Goal: Information Seeking & Learning: Learn about a topic

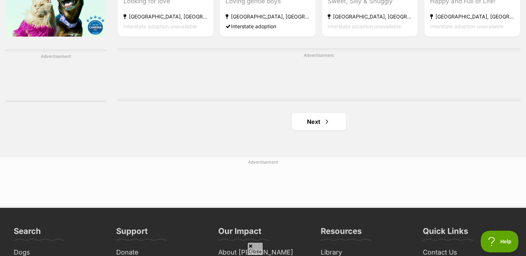
scroll to position [1221, 0]
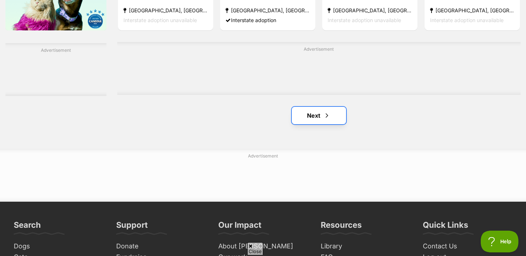
click at [318, 117] on link "Next" at bounding box center [319, 115] width 54 height 17
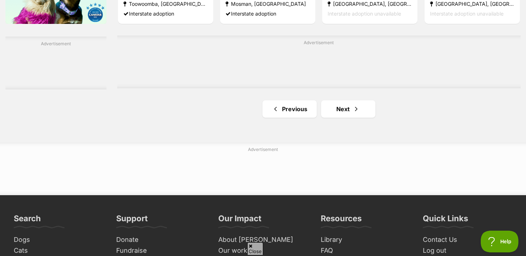
scroll to position [1230, 0]
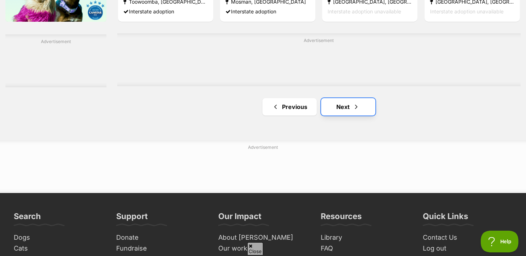
click at [351, 110] on link "Next" at bounding box center [348, 106] width 54 height 17
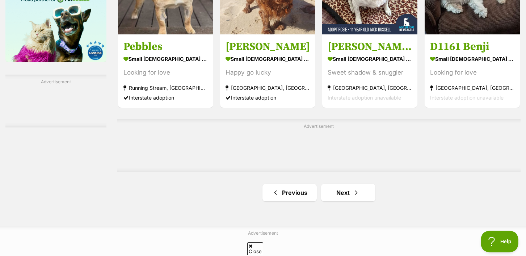
scroll to position [1192, 0]
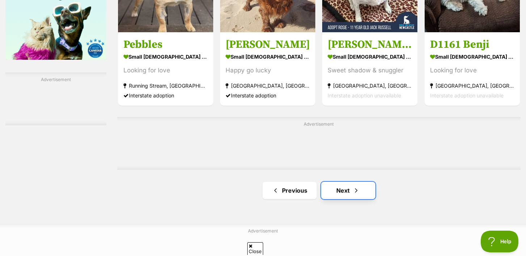
click at [349, 191] on link "Next" at bounding box center [348, 190] width 54 height 17
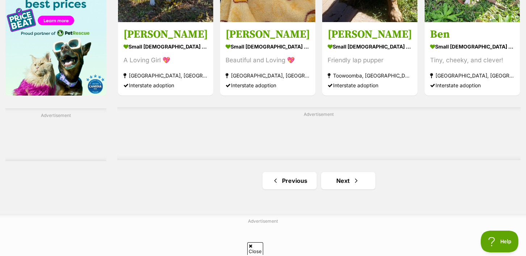
scroll to position [1157, 0]
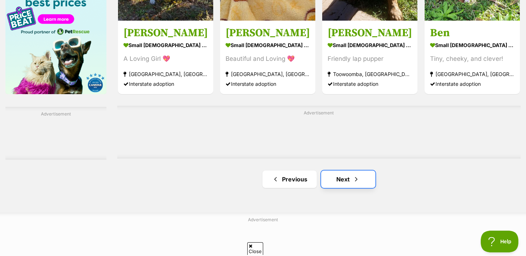
click at [347, 186] on link "Next" at bounding box center [348, 178] width 54 height 17
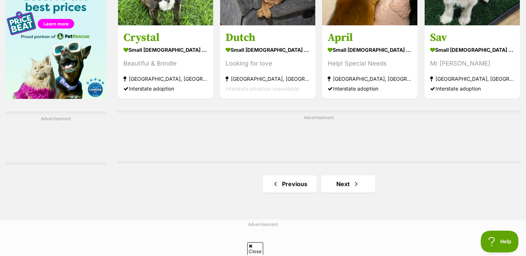
scroll to position [1155, 0]
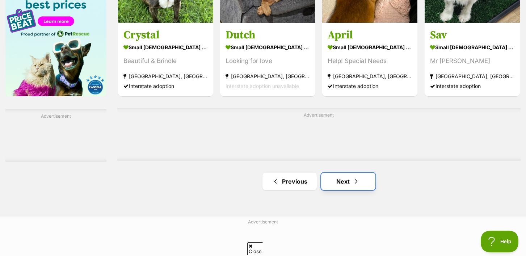
click at [342, 183] on link "Next" at bounding box center [348, 181] width 54 height 17
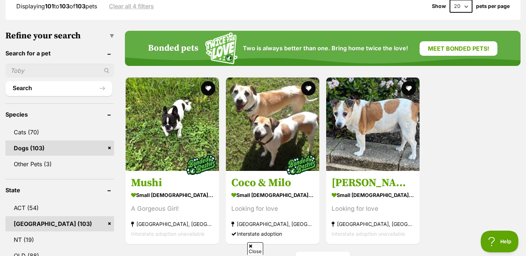
scroll to position [206, 0]
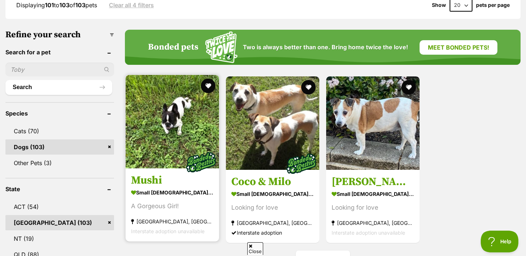
click at [162, 135] on img at bounding box center [172, 121] width 93 height 93
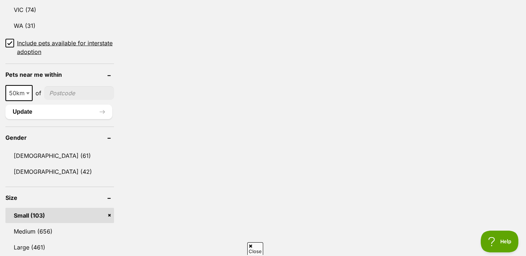
scroll to position [504, 0]
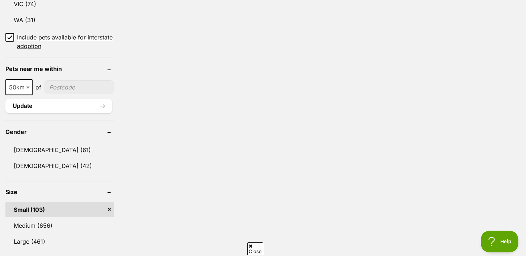
click at [71, 88] on input"] "postcode" at bounding box center [79, 87] width 70 height 14
type input"] "2075"
click at [23, 88] on span "50km" at bounding box center [19, 87] width 26 height 10
select select "100"
click at [46, 106] on button "Update" at bounding box center [58, 106] width 107 height 14
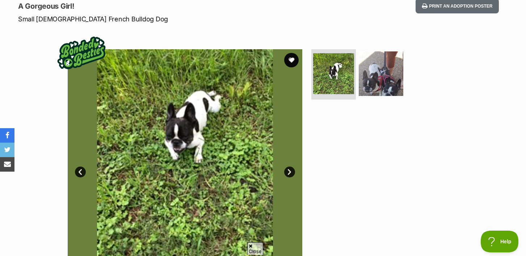
scroll to position [186, 0]
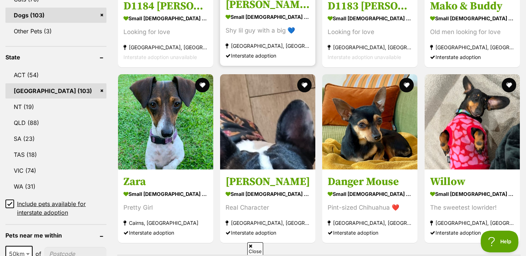
scroll to position [338, 0]
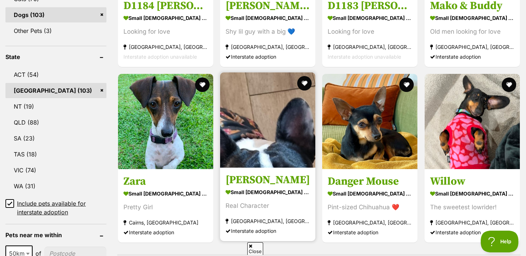
click at [271, 130] on img at bounding box center [267, 119] width 95 height 95
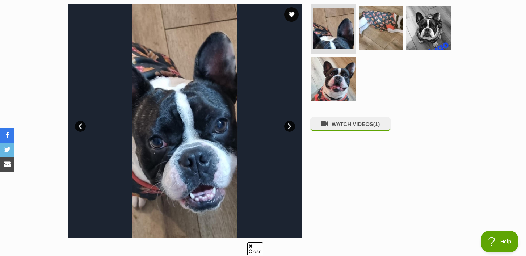
scroll to position [147, 0]
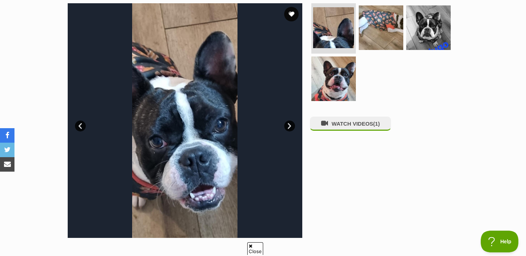
click at [290, 124] on link "Next" at bounding box center [289, 125] width 11 height 11
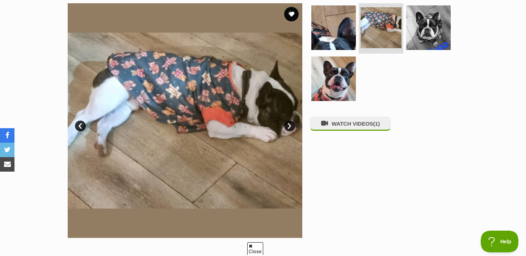
click at [290, 124] on link "Next" at bounding box center [289, 125] width 11 height 11
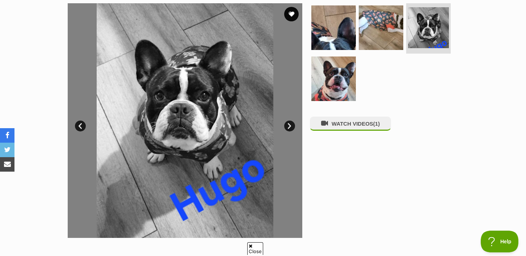
click at [288, 125] on link "Next" at bounding box center [289, 125] width 11 height 11
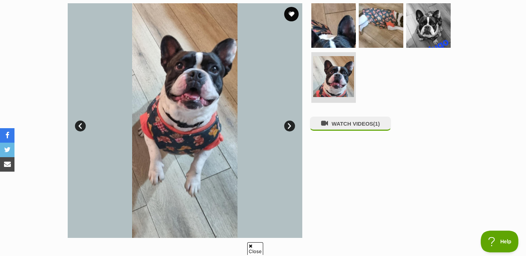
click at [288, 125] on link "Next" at bounding box center [289, 125] width 11 height 11
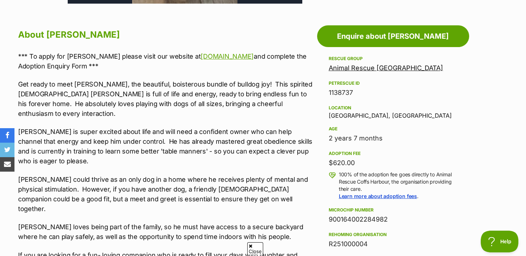
scroll to position [380, 0]
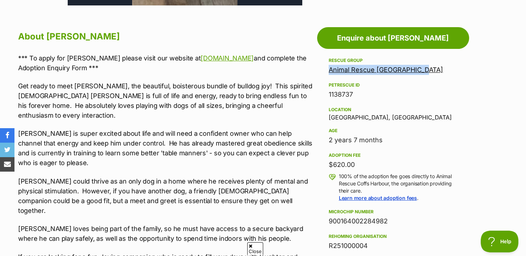
drag, startPoint x: 435, startPoint y: 71, endPoint x: 322, endPoint y: 72, distance: 112.9
click at [322, 72] on aside "Rescue group Animal Rescue Coffs Harbour PetRescue ID 1138737 Location Coffs Ha…" at bounding box center [393, 246] width 152 height 381
copy link "Animal Rescue Coffs Harbour"
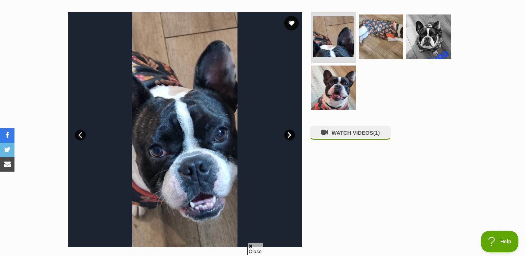
scroll to position [144, 0]
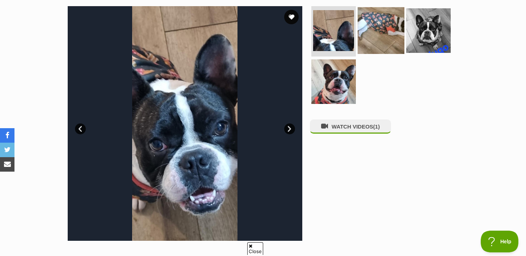
click at [377, 29] on img at bounding box center [380, 30] width 47 height 47
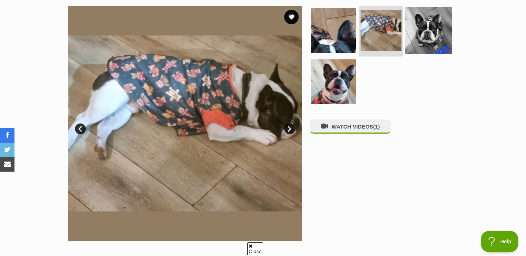
click at [431, 34] on img at bounding box center [428, 30] width 47 height 47
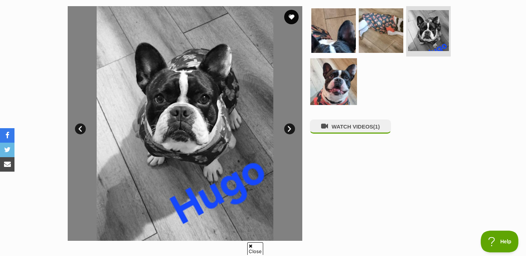
click at [335, 77] on img at bounding box center [333, 81] width 47 height 47
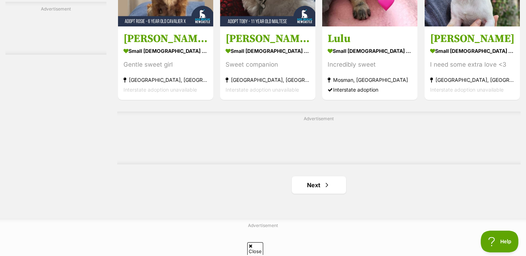
scroll to position [1151, 0]
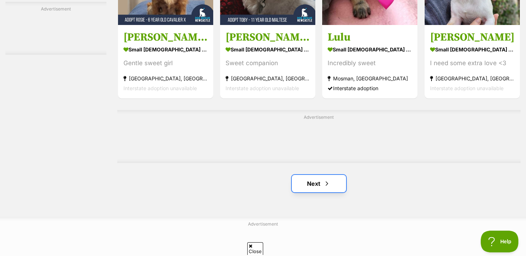
click at [311, 177] on link "Next" at bounding box center [319, 183] width 54 height 17
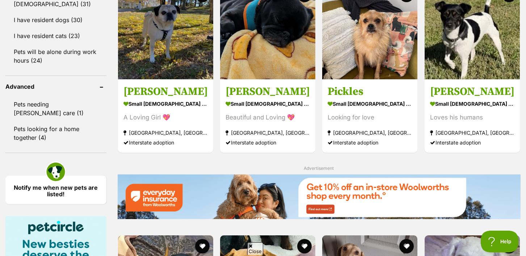
scroll to position [717, 0]
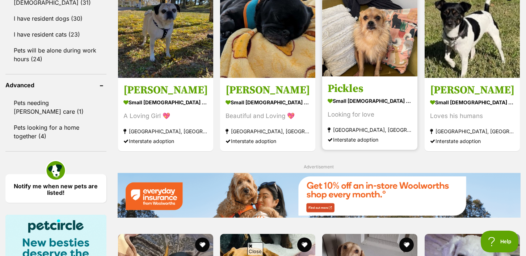
click at [373, 53] on img at bounding box center [369, 28] width 95 height 95
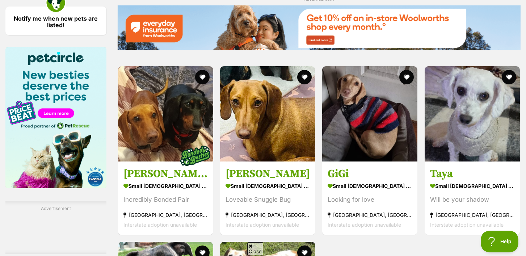
scroll to position [884, 0]
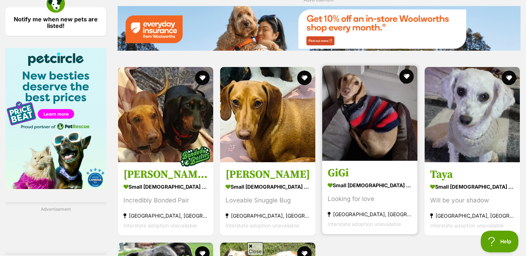
click at [370, 119] on img at bounding box center [369, 112] width 95 height 95
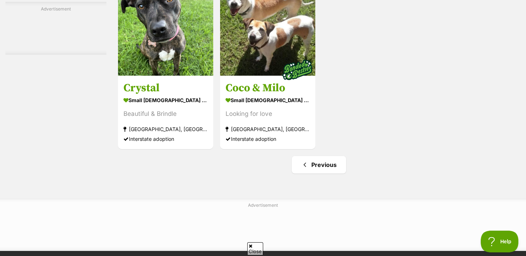
scroll to position [1156, 0]
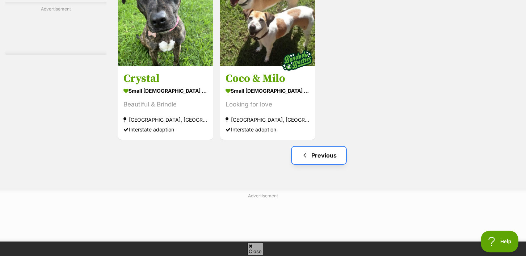
click at [317, 159] on link "Previous" at bounding box center [319, 155] width 54 height 17
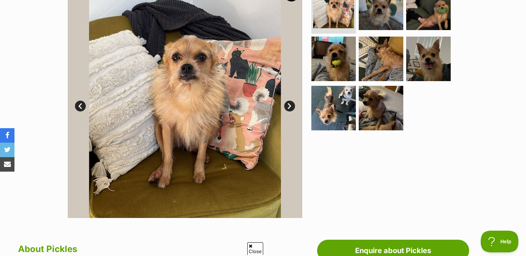
scroll to position [165, 0]
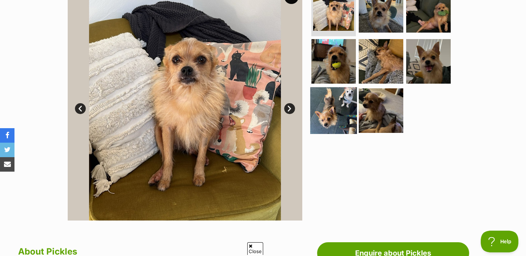
click at [341, 116] on img at bounding box center [333, 110] width 47 height 47
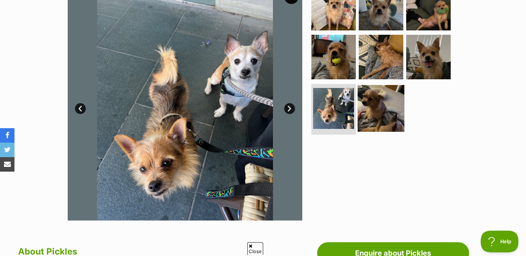
click at [377, 110] on img at bounding box center [380, 108] width 47 height 47
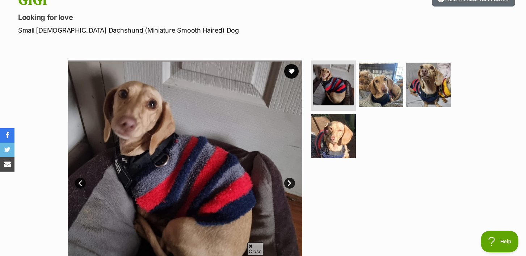
scroll to position [91, 0]
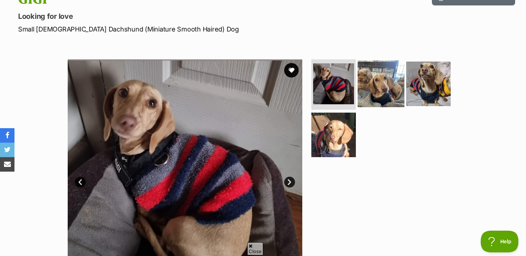
click at [389, 80] on img at bounding box center [380, 83] width 47 height 47
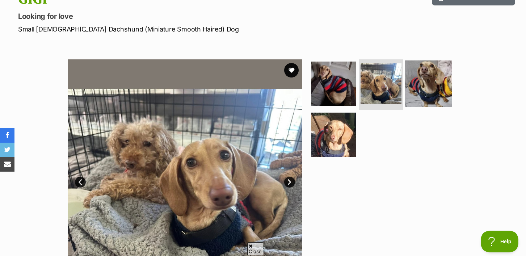
click at [425, 82] on img at bounding box center [428, 83] width 47 height 47
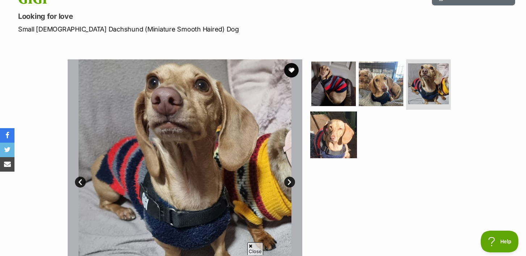
click at [336, 133] on img at bounding box center [333, 134] width 47 height 47
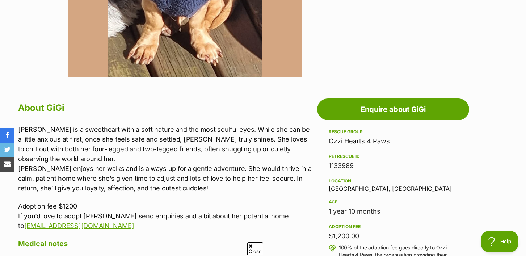
scroll to position [309, 0]
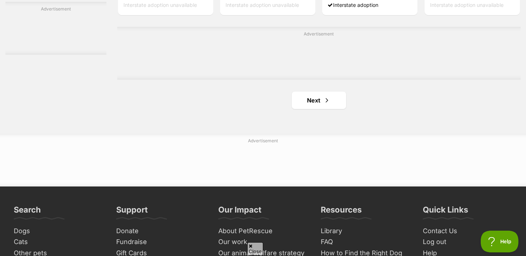
scroll to position [1235, 0]
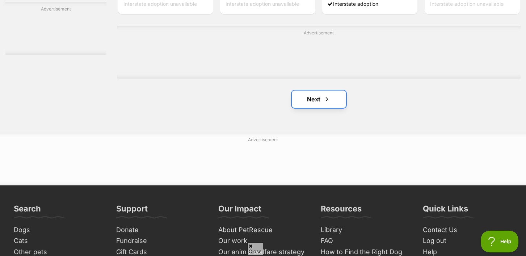
click at [317, 104] on link "Next" at bounding box center [319, 98] width 54 height 17
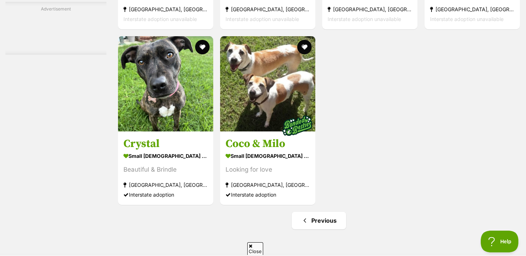
scroll to position [1092, 0]
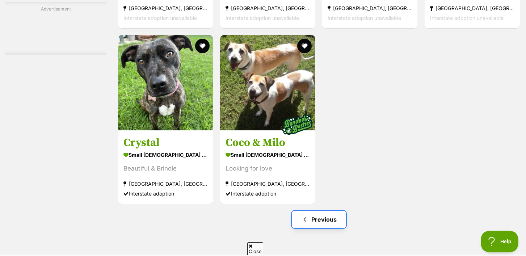
click at [319, 220] on link "Previous" at bounding box center [319, 219] width 54 height 17
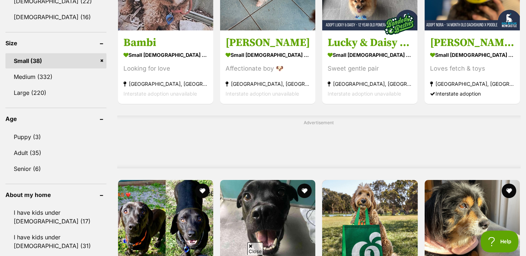
scroll to position [475, 0]
